Goal: Check status: Check status

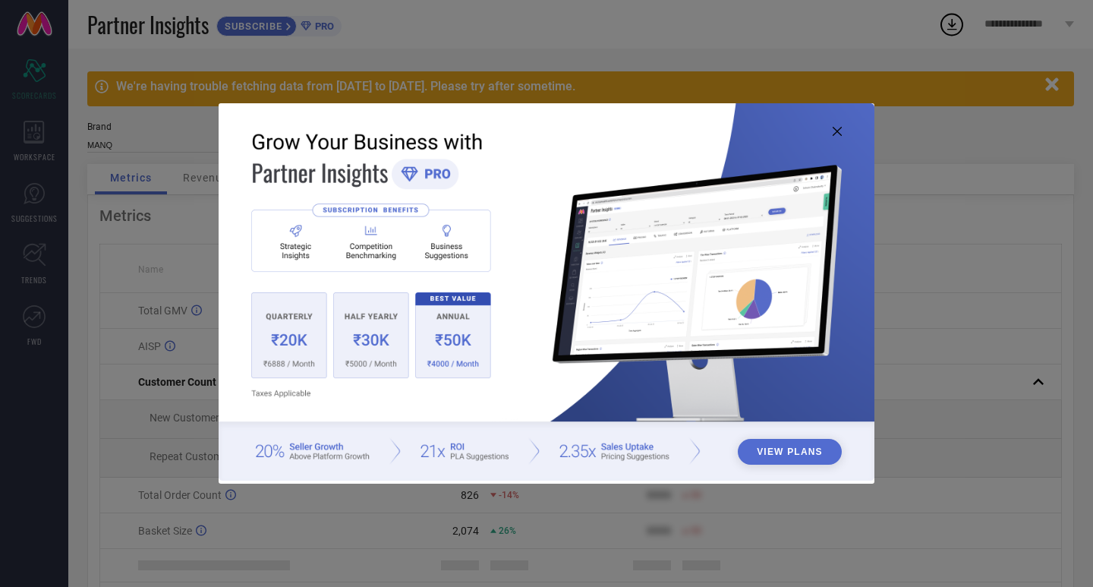
click at [840, 132] on icon at bounding box center [837, 131] width 9 height 9
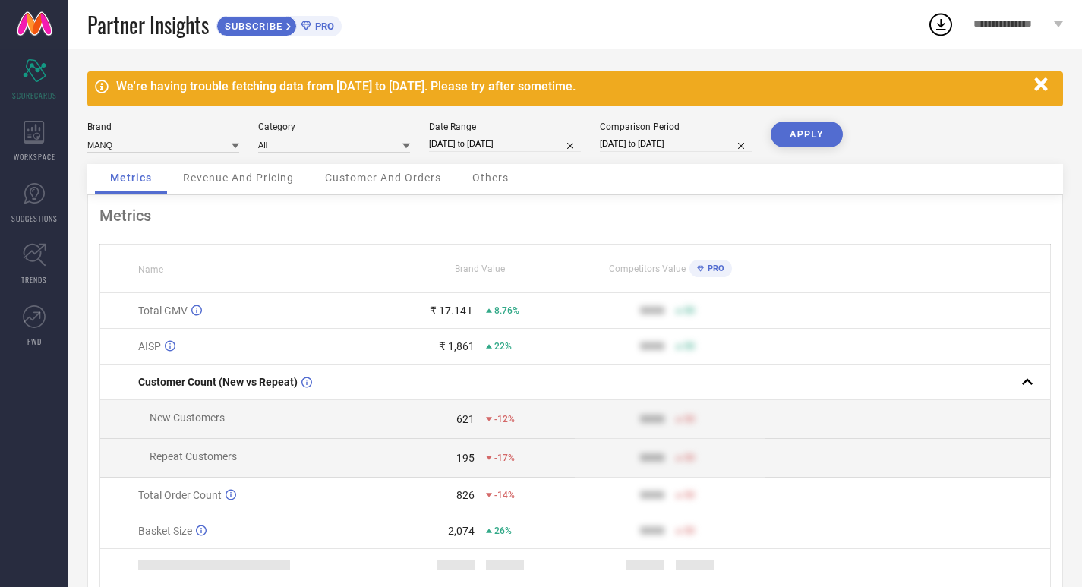
select select "7"
select select "2025"
select select "8"
select select "2025"
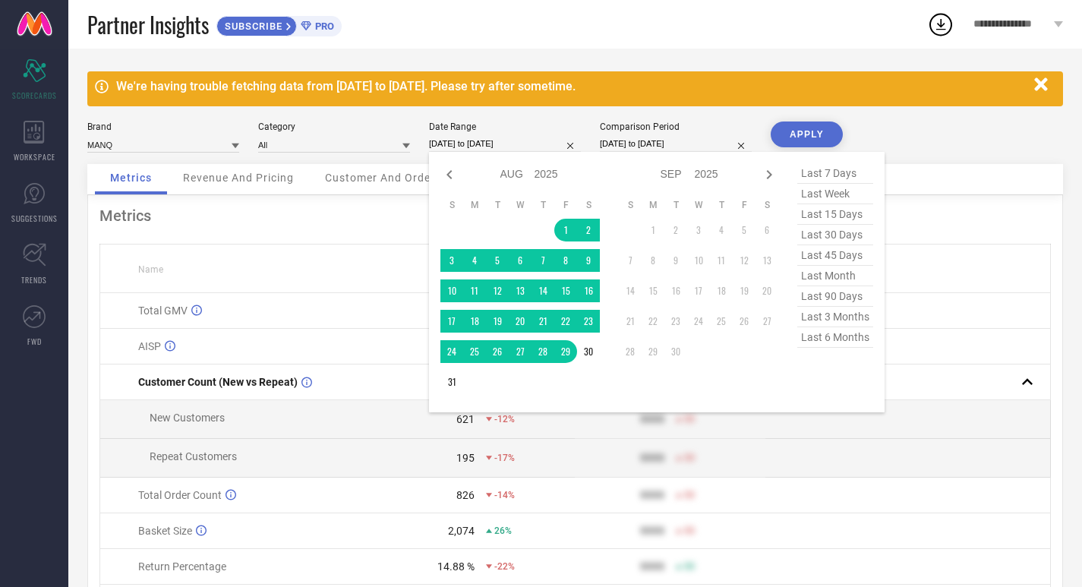
click at [499, 143] on input "[DATE] to [DATE]" at bounding box center [505, 144] width 152 height 16
click at [567, 230] on td "1" at bounding box center [565, 230] width 23 height 23
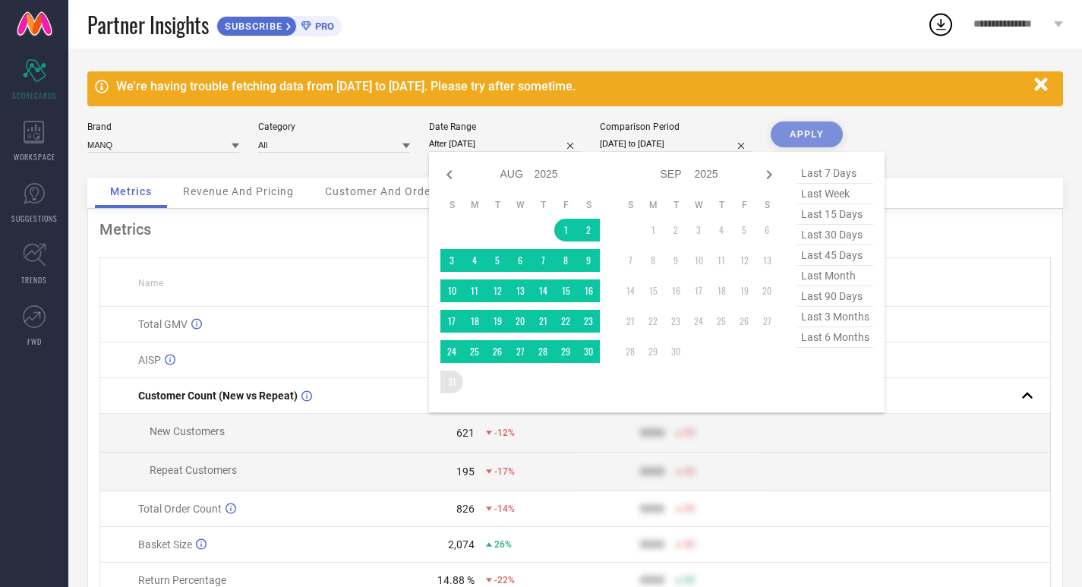
type input "[DATE] to [DATE]"
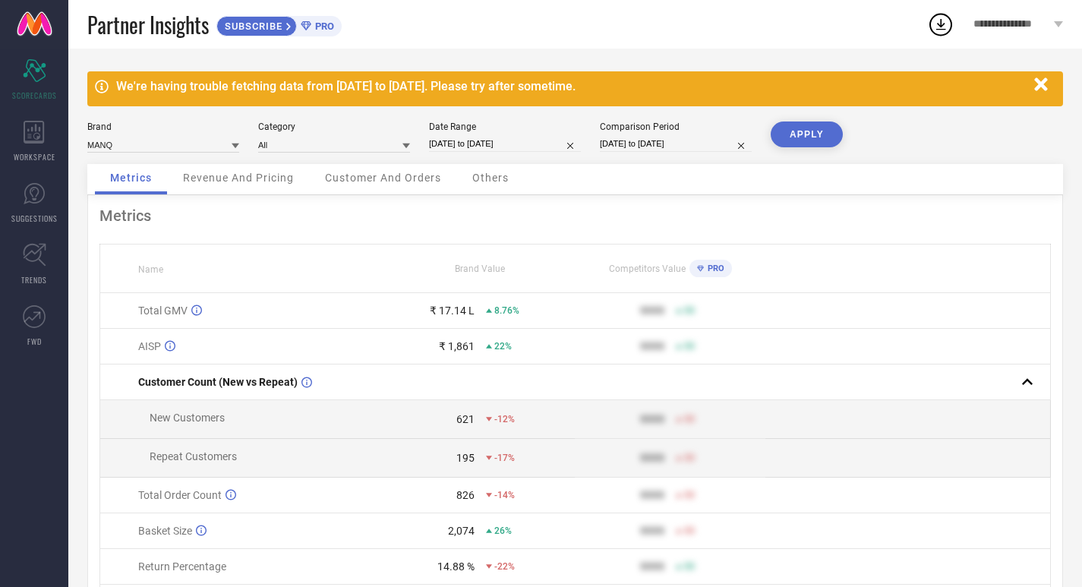
click at [709, 150] on input "[DATE] to [DATE]" at bounding box center [676, 144] width 152 height 16
select select "7"
select select "2024"
select select "8"
select select "2024"
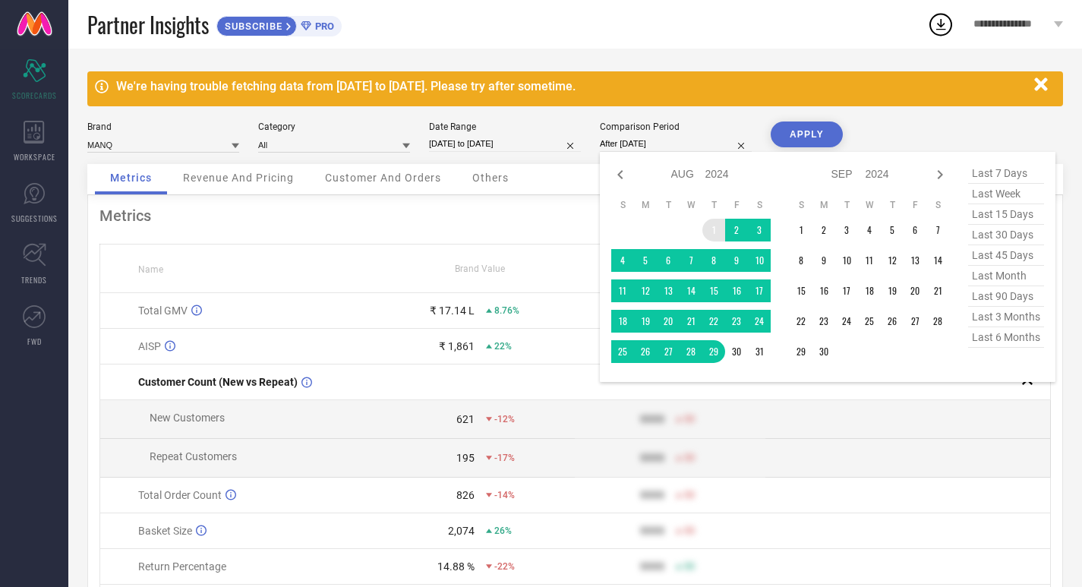
click at [708, 227] on td "1" at bounding box center [713, 230] width 23 height 23
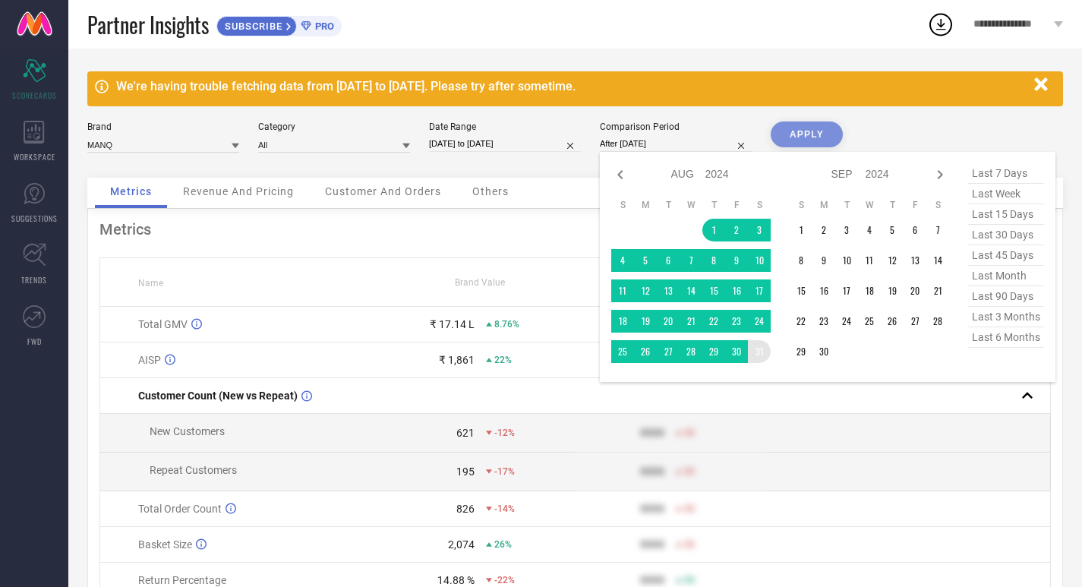
type input "[DATE] to [DATE]"
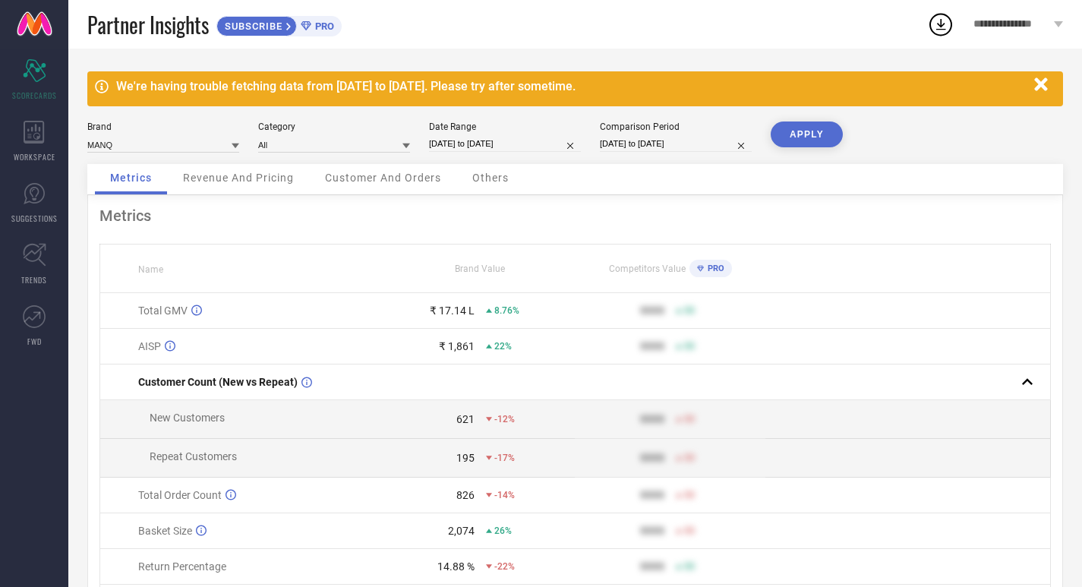
click at [804, 137] on button "APPLY" at bounding box center [806, 134] width 72 height 26
click at [520, 141] on input "[DATE] to [DATE]" at bounding box center [505, 144] width 152 height 16
select select "7"
select select "2025"
select select "8"
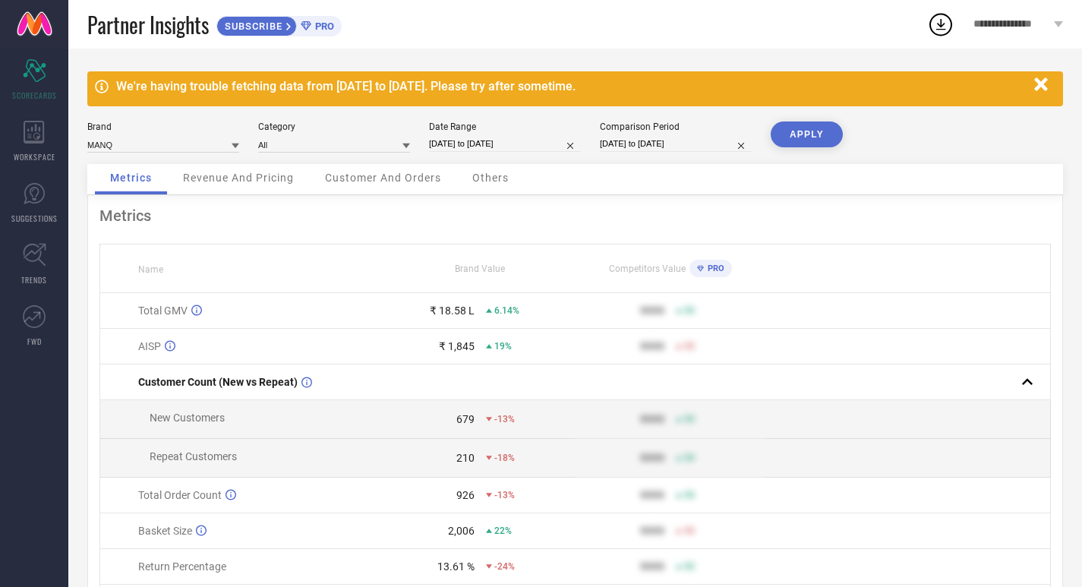
select select "2025"
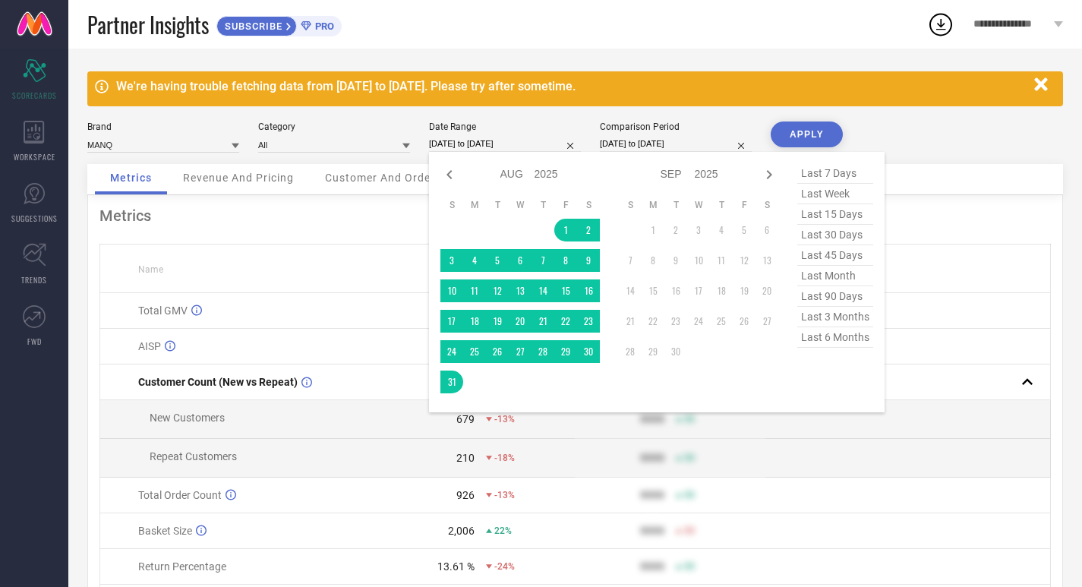
click at [579, 30] on div "Partner Insights SUBSCRIBE PRO" at bounding box center [506, 24] width 839 height 49
